Goal: Navigation & Orientation: Find specific page/section

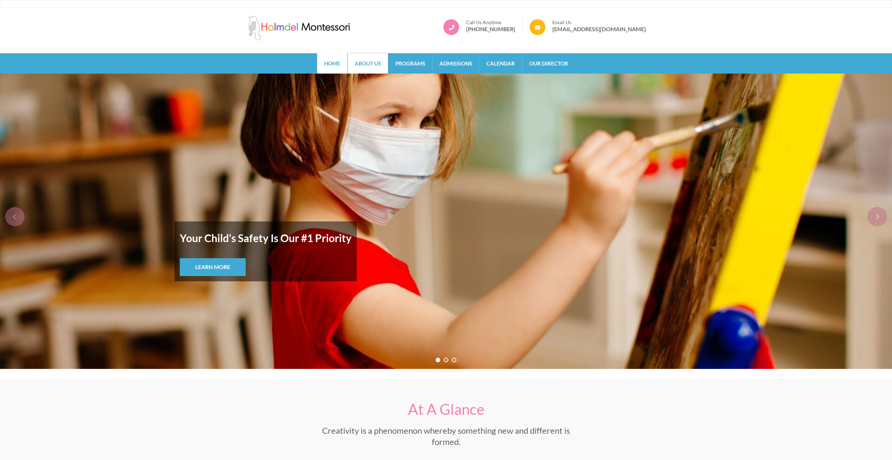
click at [359, 64] on link "About Us" at bounding box center [368, 63] width 40 height 20
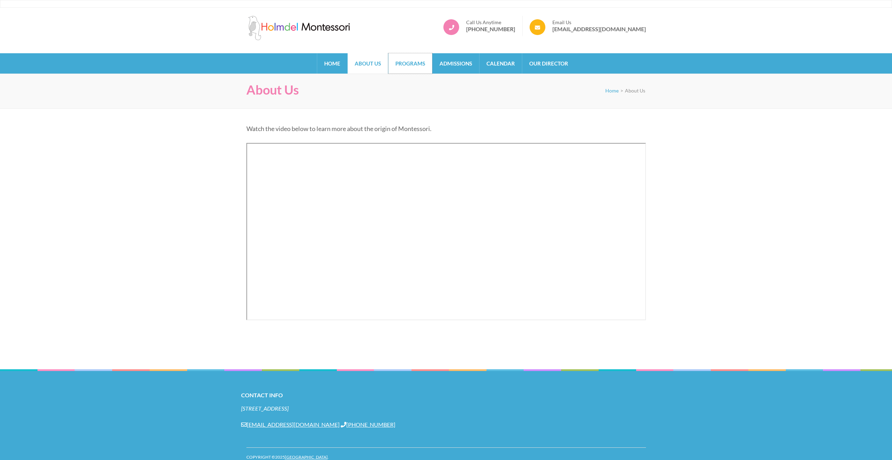
click at [412, 62] on link "Programs" at bounding box center [410, 63] width 44 height 20
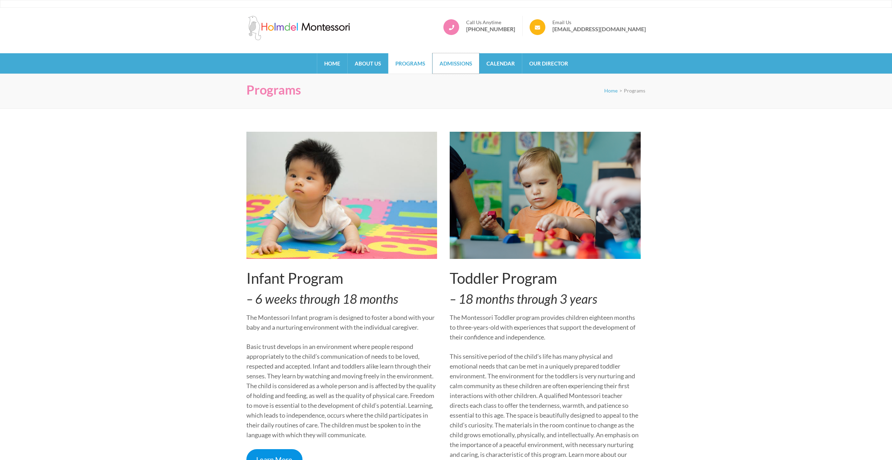
click at [448, 61] on link "Admissions" at bounding box center [456, 63] width 47 height 20
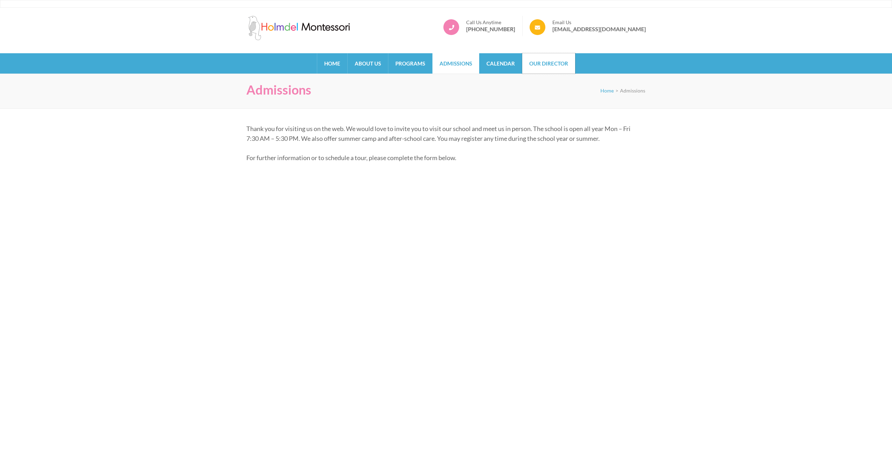
click at [549, 65] on link "Our Director" at bounding box center [548, 63] width 53 height 20
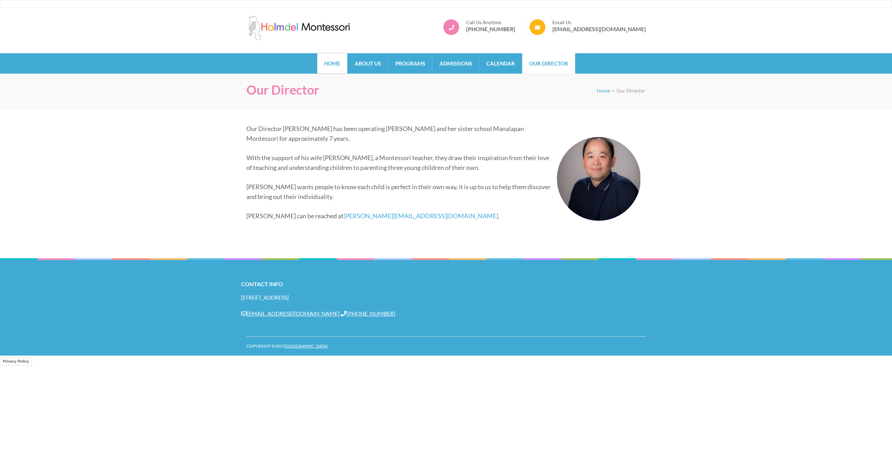
click at [325, 68] on link "Home" at bounding box center [332, 63] width 30 height 20
